Goal: Task Accomplishment & Management: Manage account settings

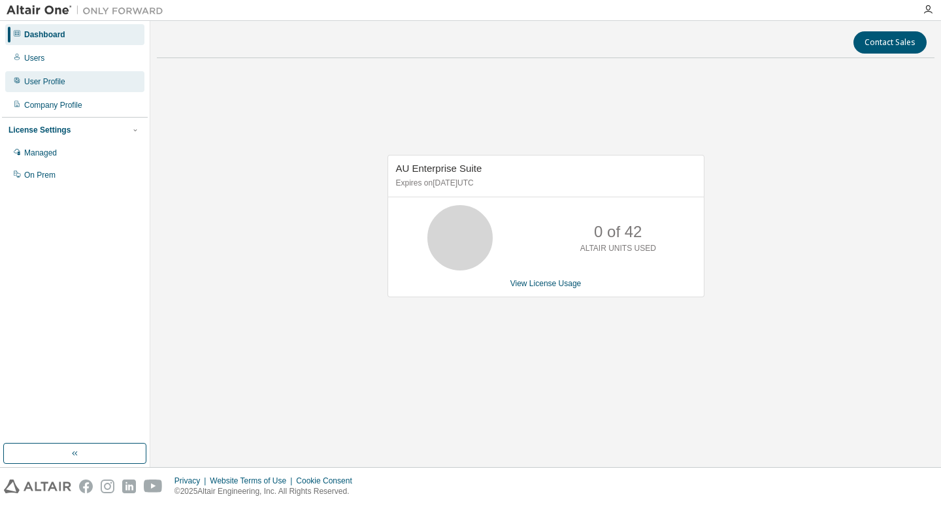
click at [33, 80] on div "User Profile" at bounding box center [44, 81] width 41 height 10
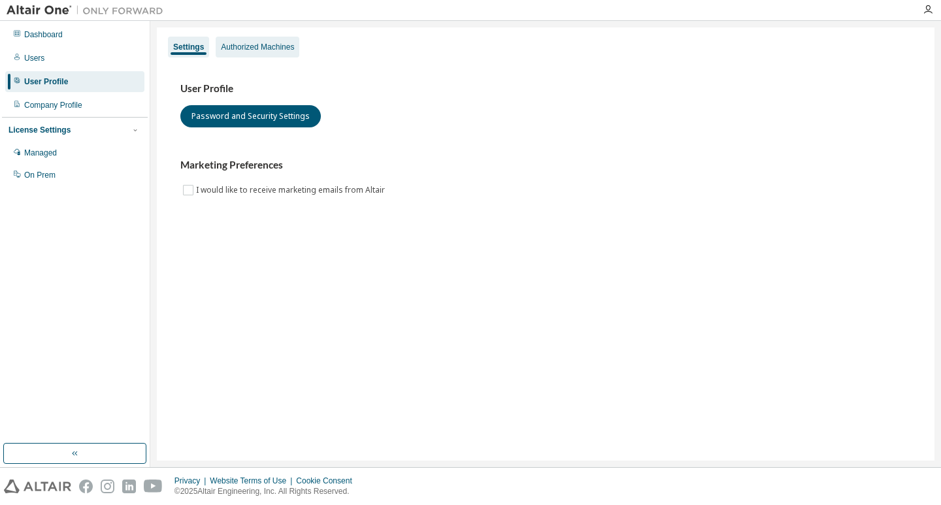
click at [291, 43] on div "Authorized Machines" at bounding box center [257, 47] width 73 height 10
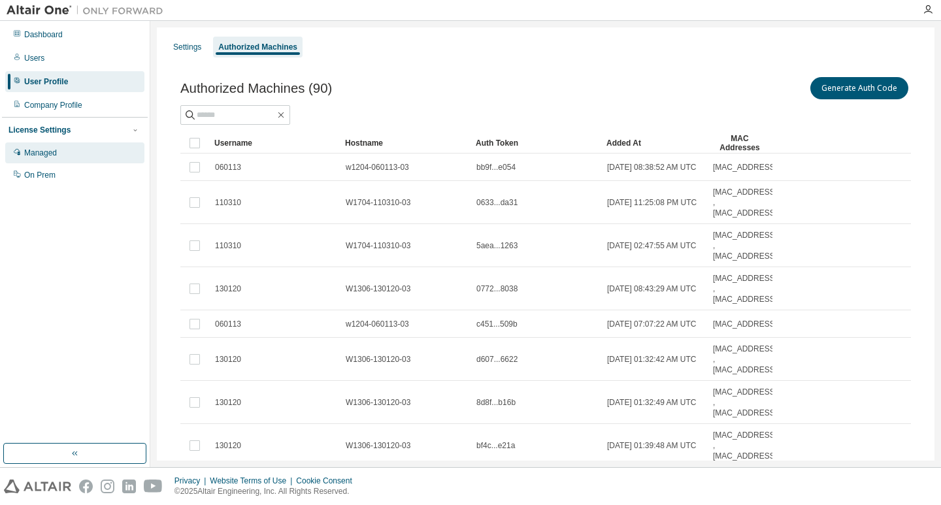
click at [62, 152] on div "Managed" at bounding box center [74, 152] width 139 height 21
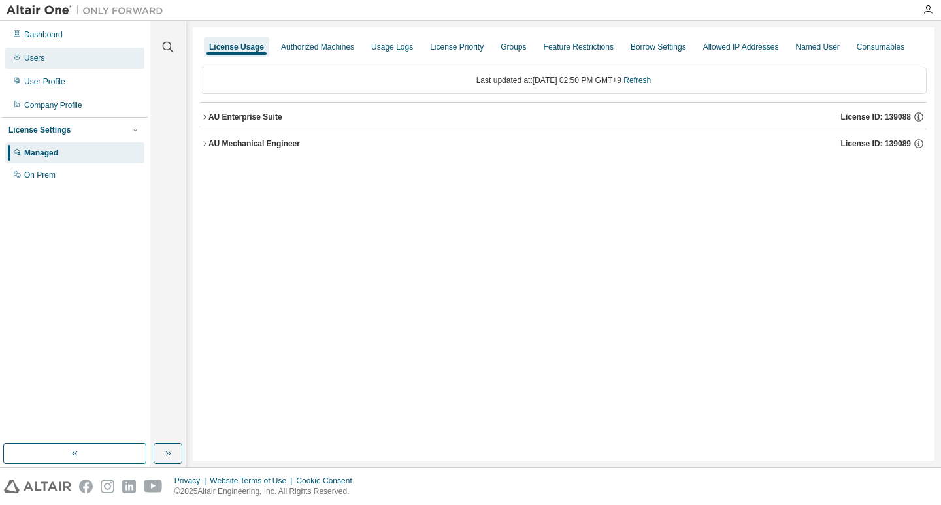
click at [50, 64] on div "Users" at bounding box center [74, 58] width 139 height 21
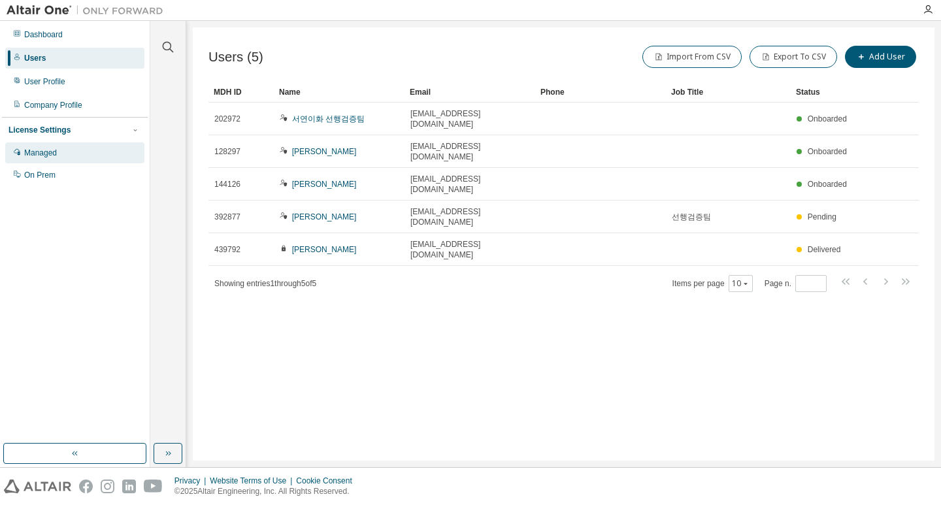
click at [52, 157] on div "Managed" at bounding box center [40, 153] width 33 height 10
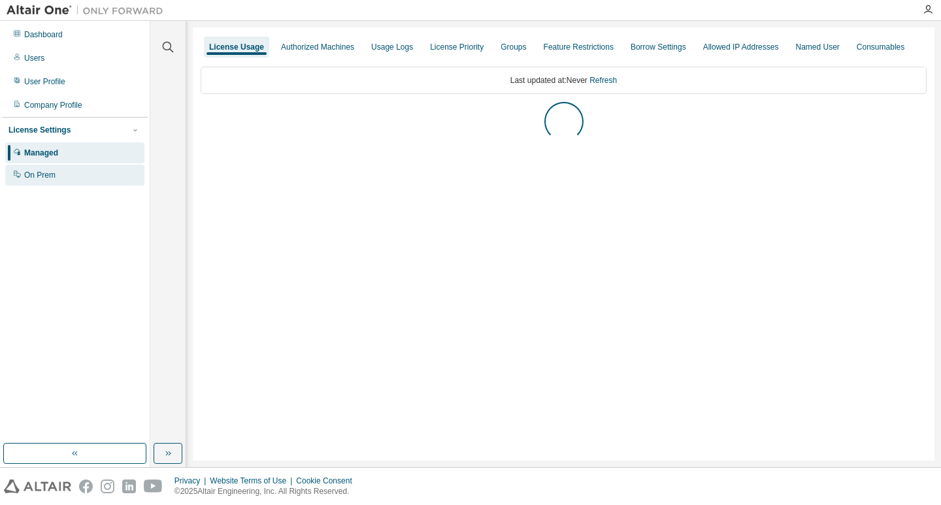
click at [54, 179] on div "On Prem" at bounding box center [39, 175] width 31 height 10
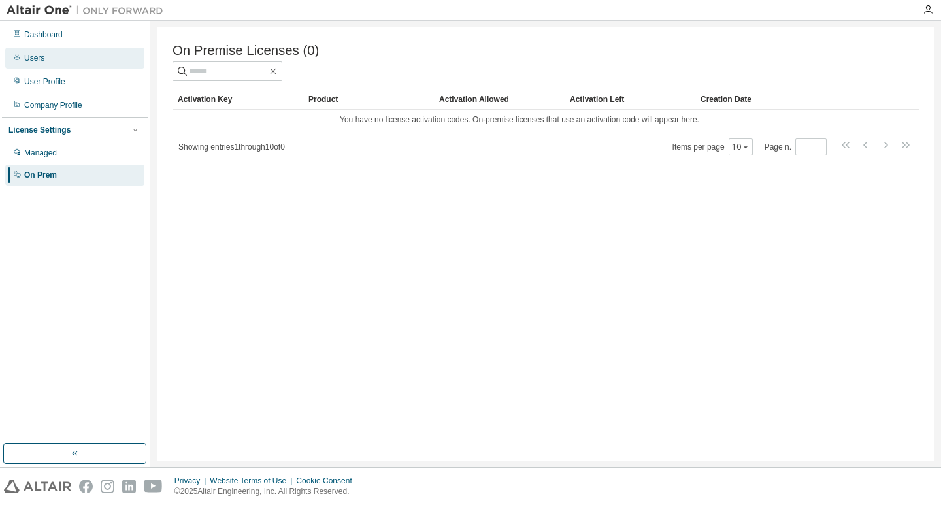
click at [50, 59] on div "Users" at bounding box center [74, 58] width 139 height 21
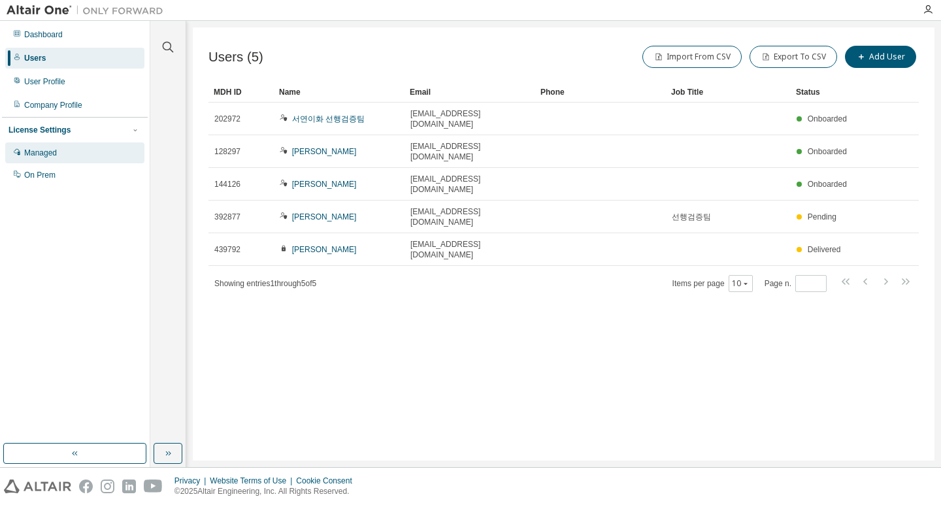
click at [48, 153] on div "Managed" at bounding box center [40, 153] width 33 height 10
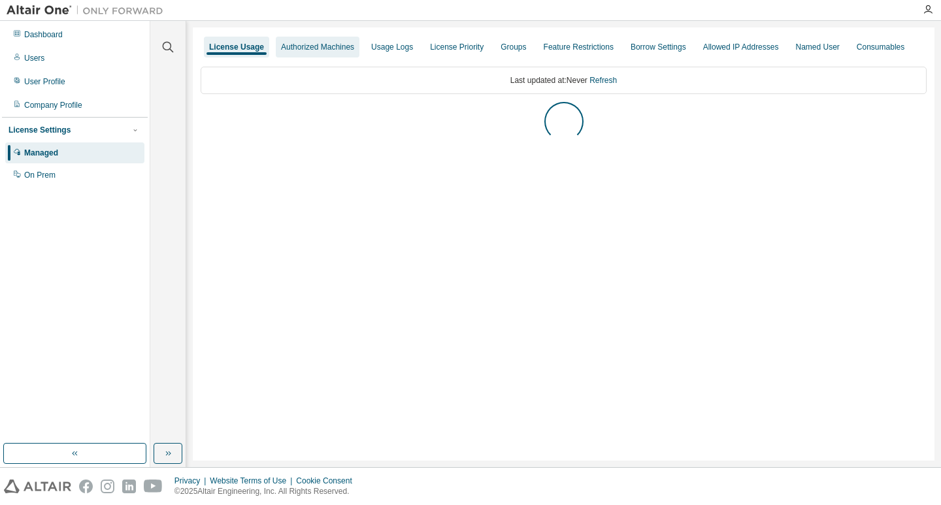
click at [330, 56] on div "Authorized Machines" at bounding box center [318, 47] width 84 height 21
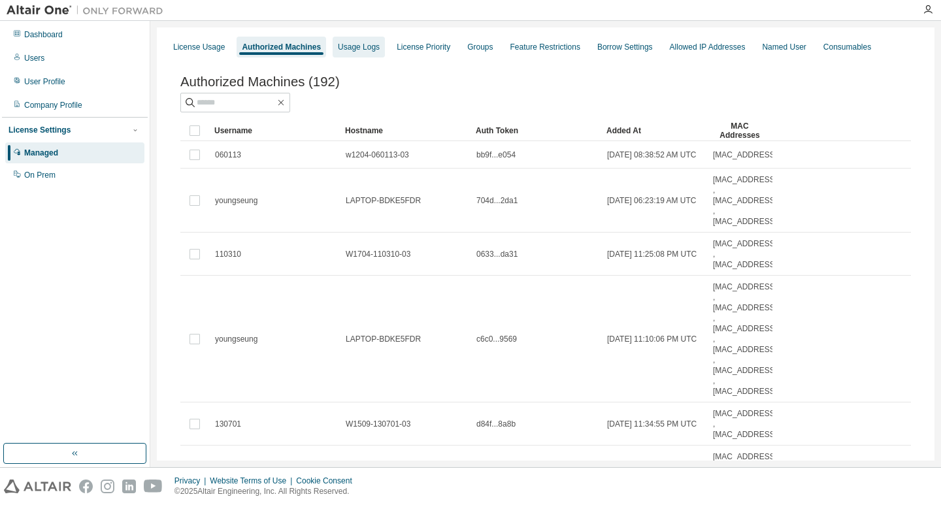
click at [374, 54] on div "Usage Logs" at bounding box center [358, 47] width 52 height 21
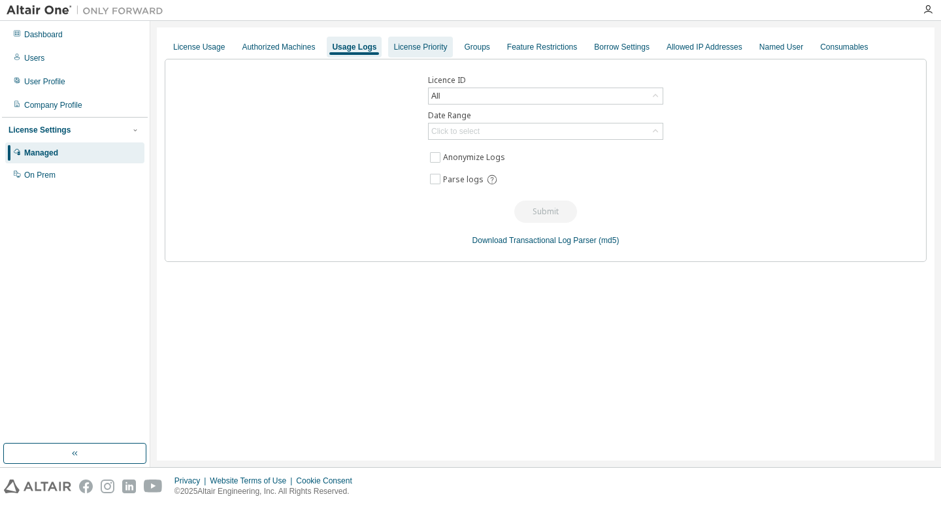
drag, startPoint x: 420, startPoint y: 55, endPoint x: 440, endPoint y: 57, distance: 19.7
click at [421, 55] on div "License Priority" at bounding box center [420, 47] width 64 height 21
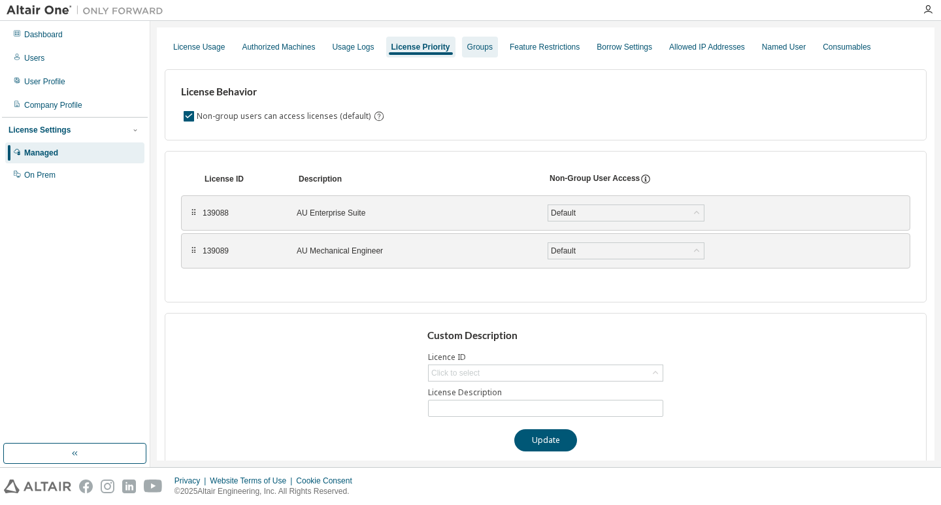
click at [493, 56] on div "Groups" at bounding box center [480, 47] width 36 height 21
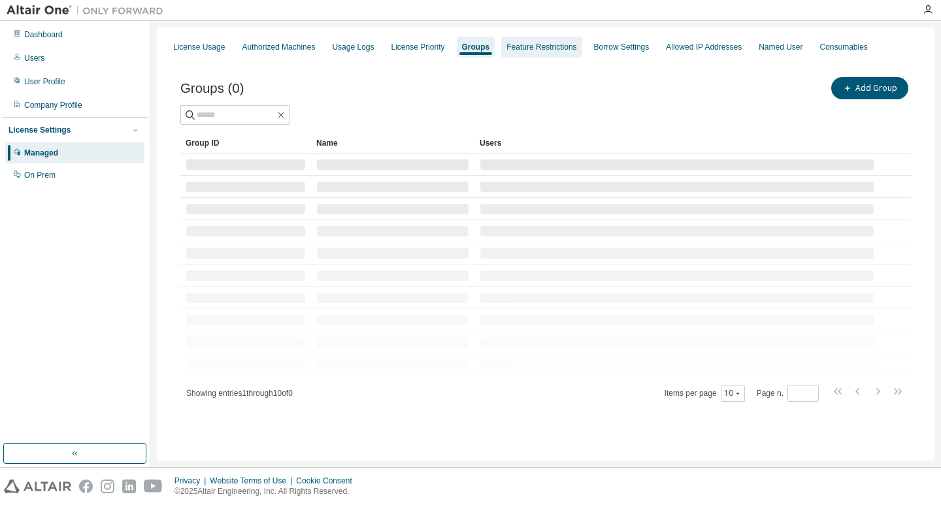
click at [560, 54] on div "Feature Restrictions" at bounding box center [541, 47] width 80 height 21
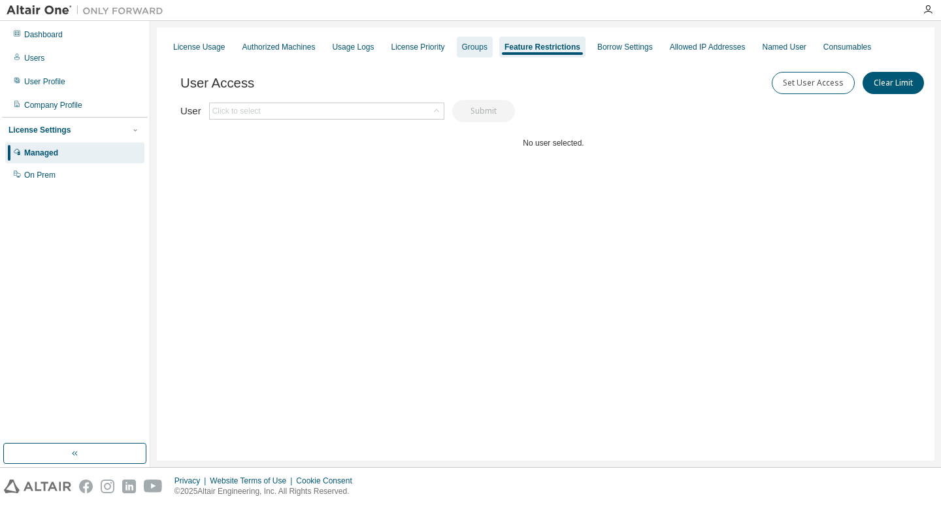
click at [492, 47] on div "Groups" at bounding box center [475, 47] width 36 height 21
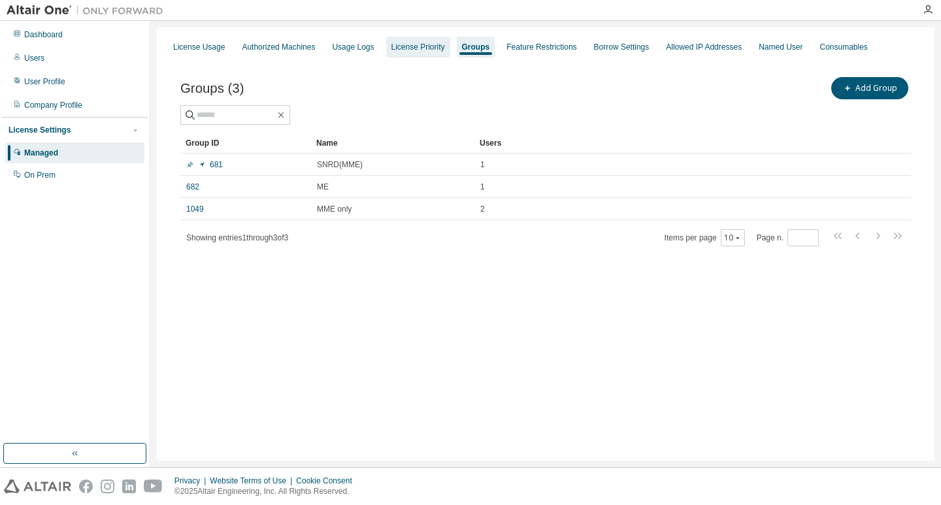
click at [445, 46] on div "License Priority" at bounding box center [418, 47] width 54 height 10
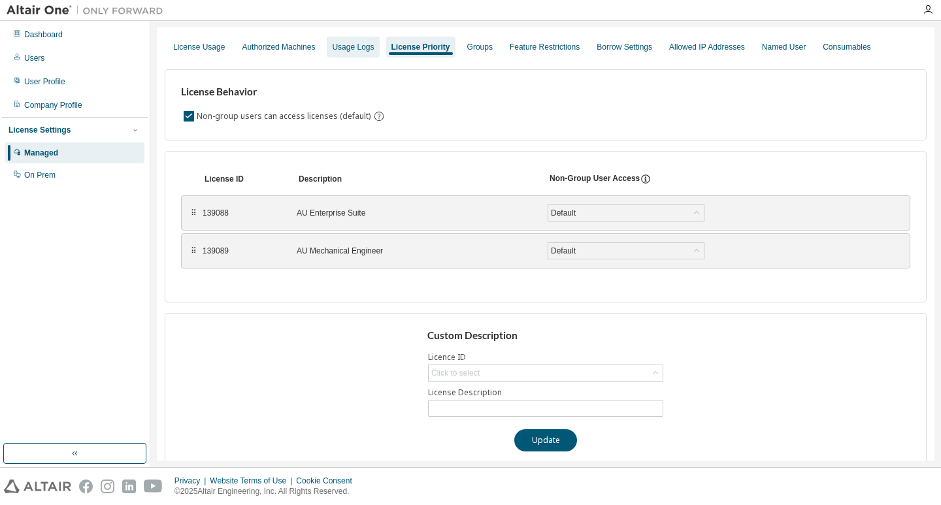
click at [355, 51] on div "Usage Logs" at bounding box center [353, 47] width 42 height 10
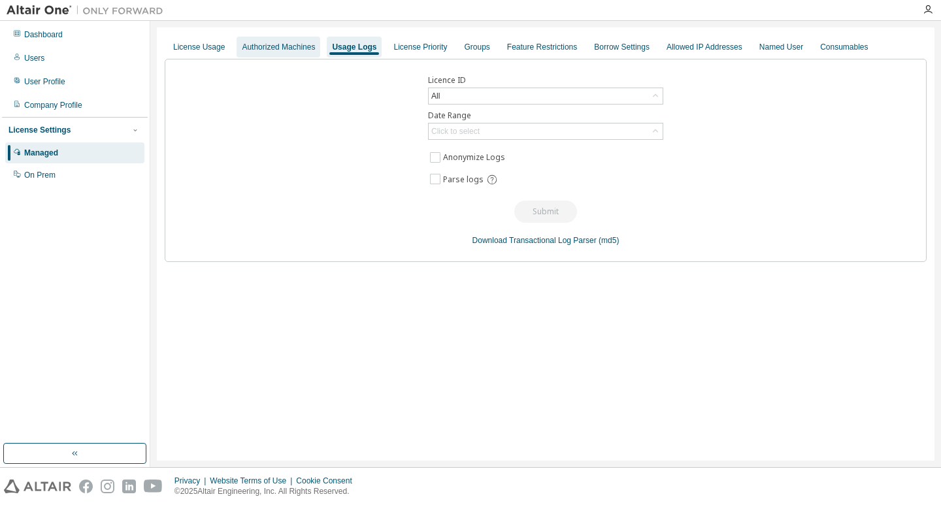
click at [291, 52] on div "Authorized Machines" at bounding box center [278, 47] width 84 height 21
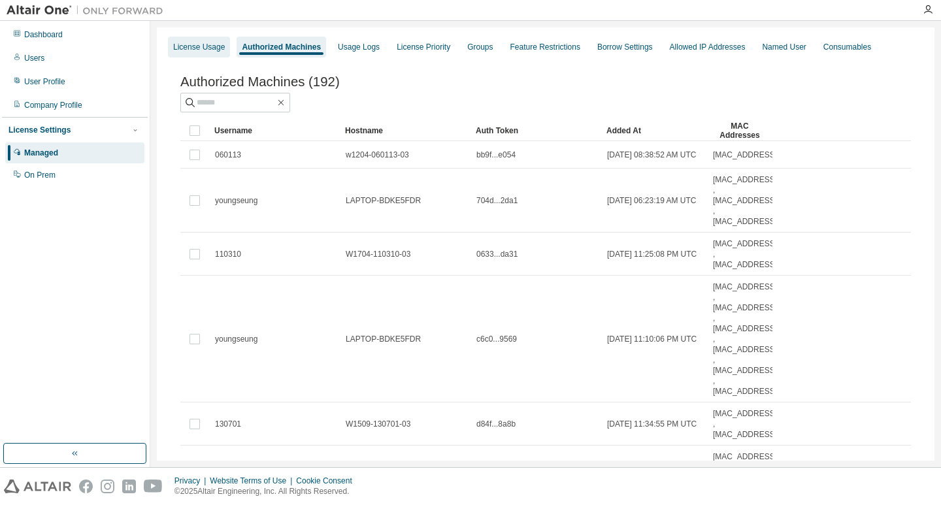
click at [168, 56] on div "License Usage" at bounding box center [199, 47] width 62 height 21
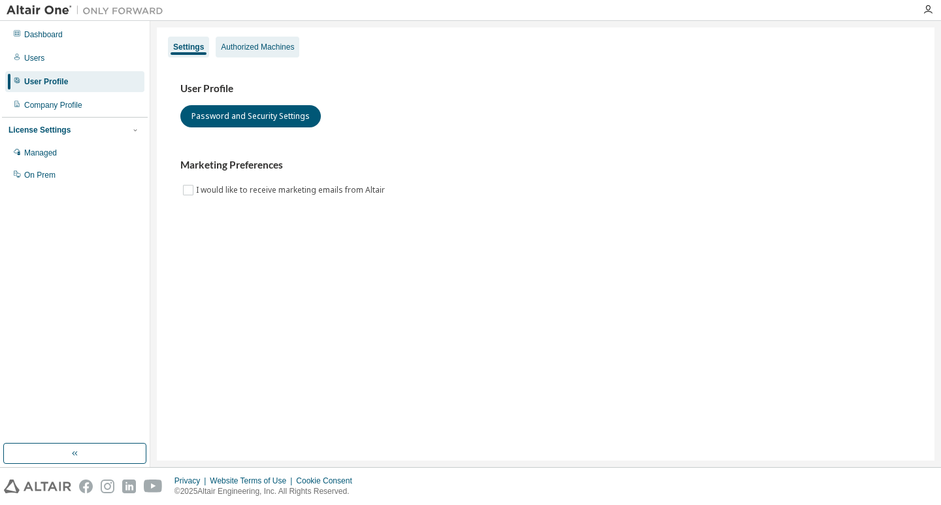
click at [261, 45] on div "Authorized Machines" at bounding box center [257, 47] width 73 height 10
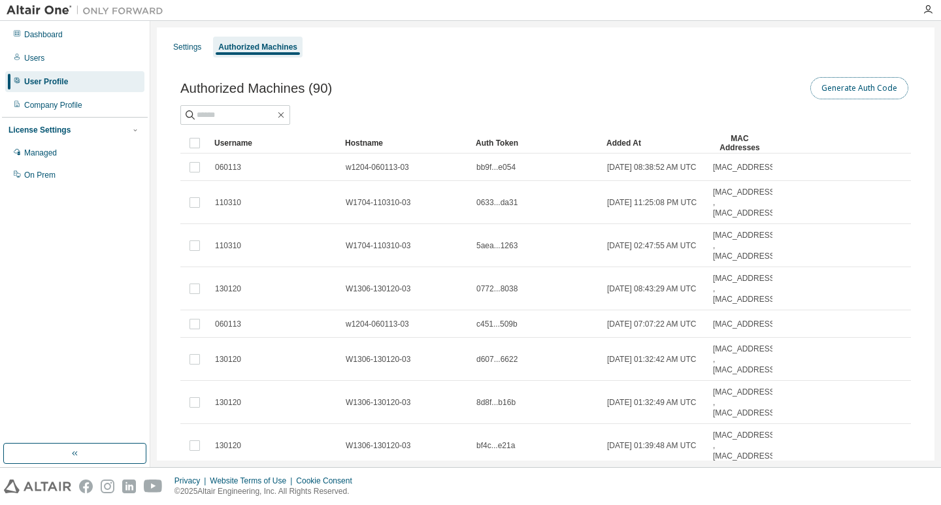
click at [873, 88] on button "Generate Auth Code" at bounding box center [859, 88] width 98 height 22
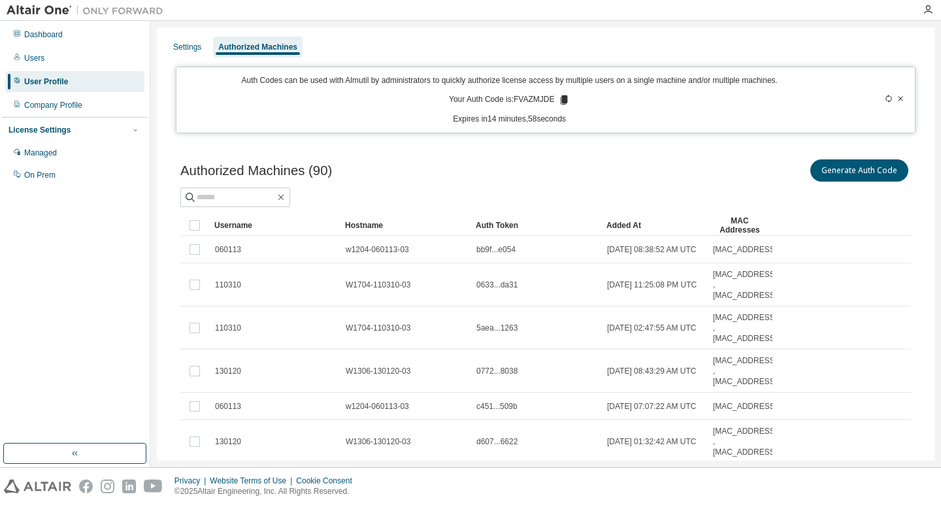
click at [562, 100] on icon at bounding box center [563, 99] width 7 height 9
